Goal: Transaction & Acquisition: Obtain resource

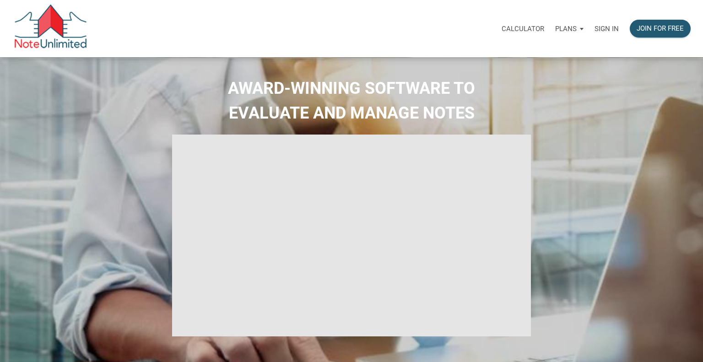
select select
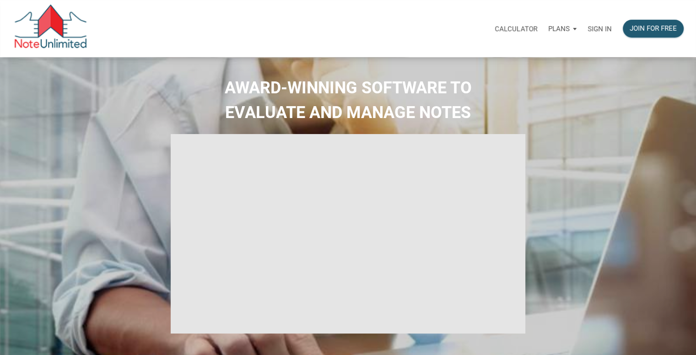
type input "Introduction to new features"
select select
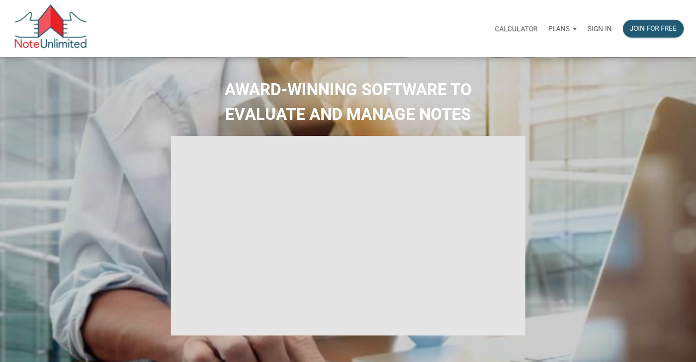
click at [603, 29] on p "Sign in" at bounding box center [600, 29] width 24 height 8
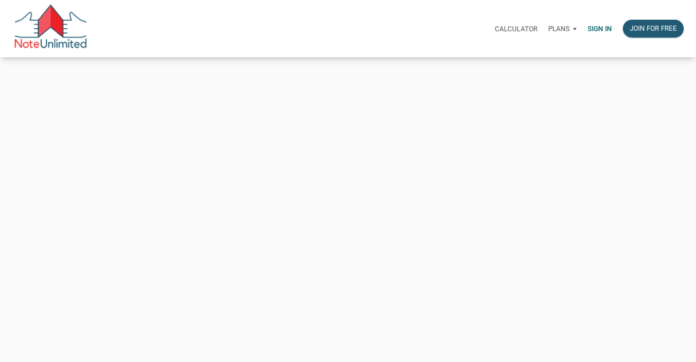
type input "[PERSON_NAME][EMAIL_ADDRESS][DOMAIN_NAME]"
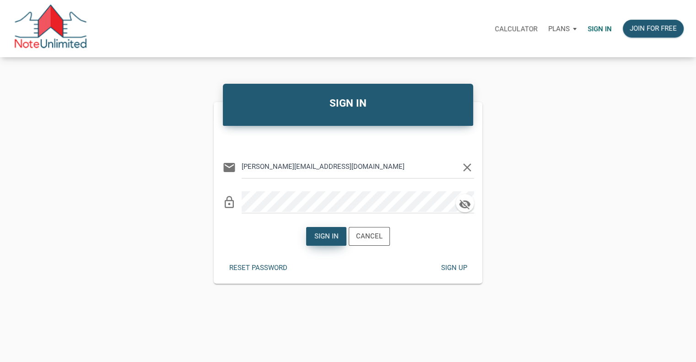
click at [332, 233] on div "Sign in" at bounding box center [326, 236] width 24 height 11
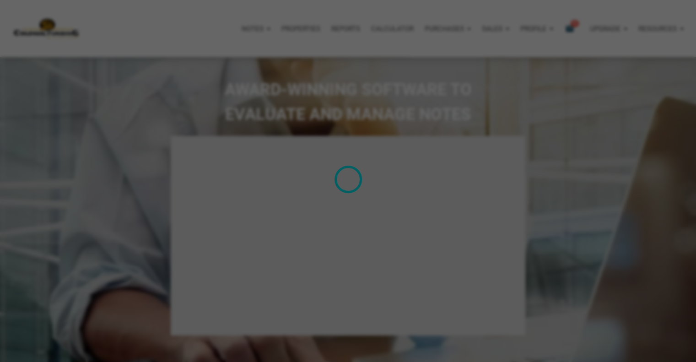
type input "Introduction to new features"
select select
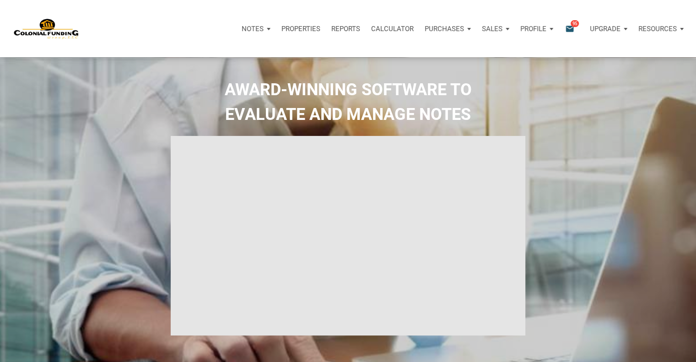
click at [572, 27] on icon "email" at bounding box center [569, 28] width 11 height 11
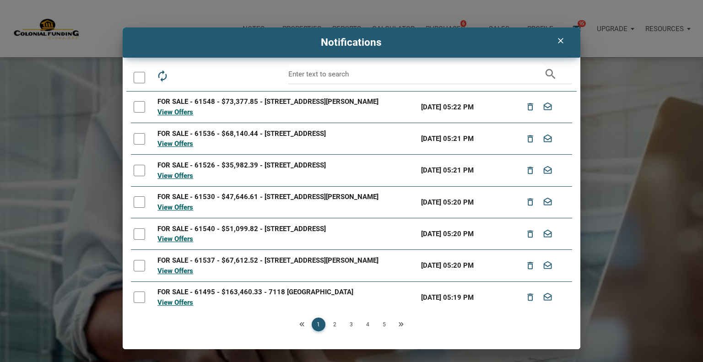
click at [558, 42] on icon "clear" at bounding box center [560, 40] width 11 height 9
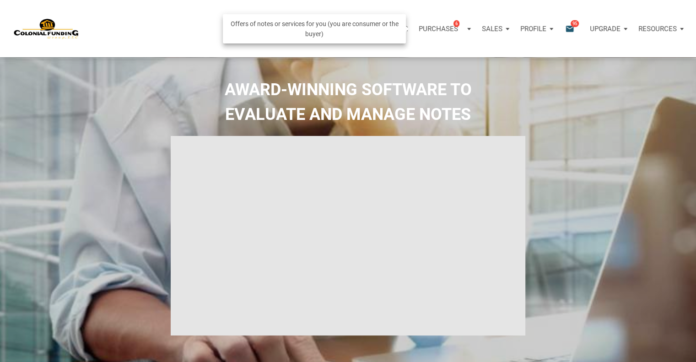
click at [448, 26] on p "Purchases" at bounding box center [438, 29] width 39 height 8
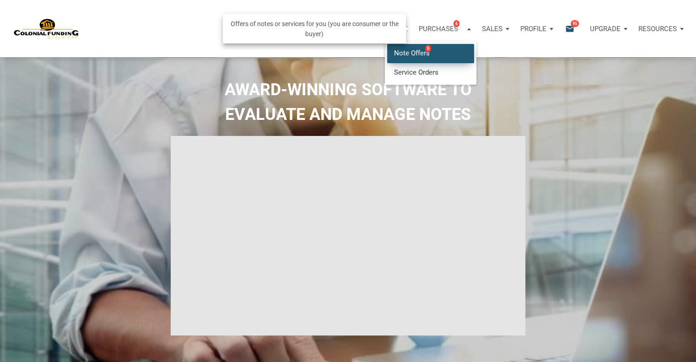
click at [423, 54] on link "Note Offers 6" at bounding box center [430, 53] width 87 height 19
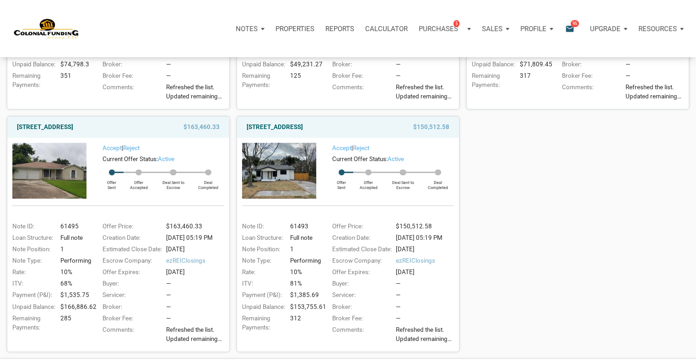
scroll to position [298, 0]
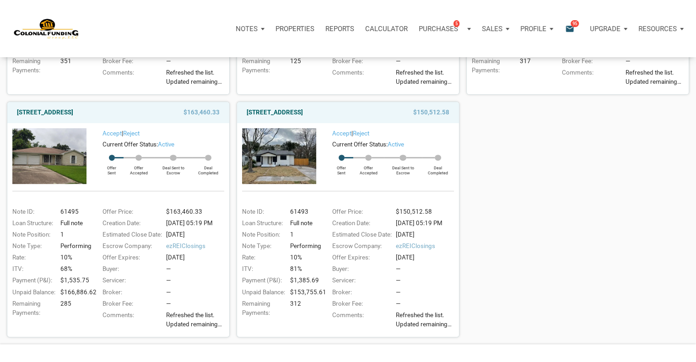
click at [387, 248] on div "Escrow Company:" at bounding box center [360, 246] width 65 height 9
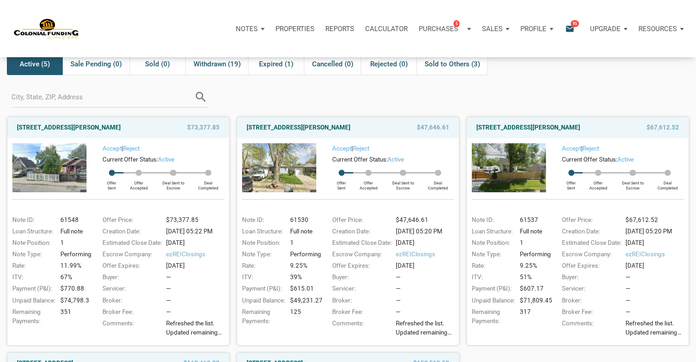
scroll to position [62, 0]
